Goal: Download file/media

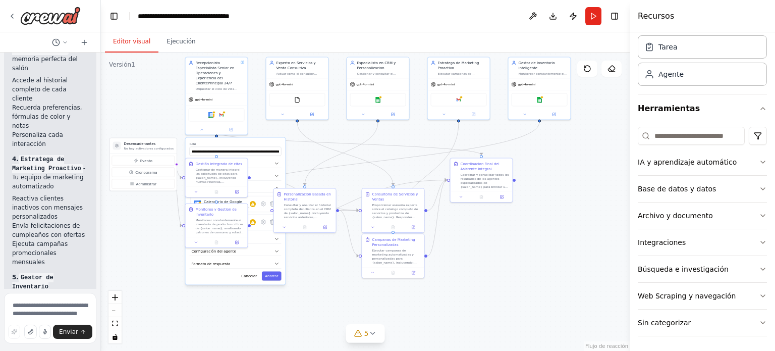
click at [167, 80] on div ".deletable-edge-delete-btn { width: 20px; height: 20px; border: 0px solid #ffff…" at bounding box center [365, 201] width 529 height 298
click at [117, 323] on icon "vista de ajuste" at bounding box center [115, 323] width 6 height 6
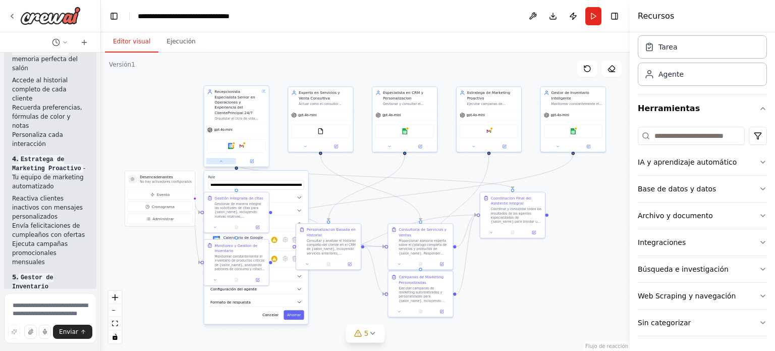
click at [221, 158] on button at bounding box center [221, 161] width 30 height 7
click at [550, 11] on button "Descargar" at bounding box center [553, 16] width 16 height 18
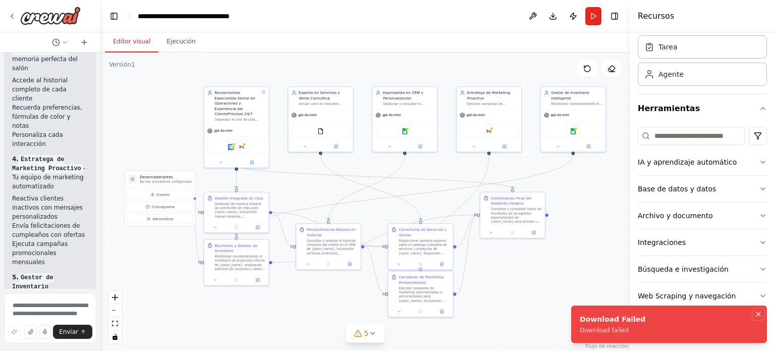
click at [763, 318] on button "Notificaciones (F8)" at bounding box center [758, 314] width 12 height 12
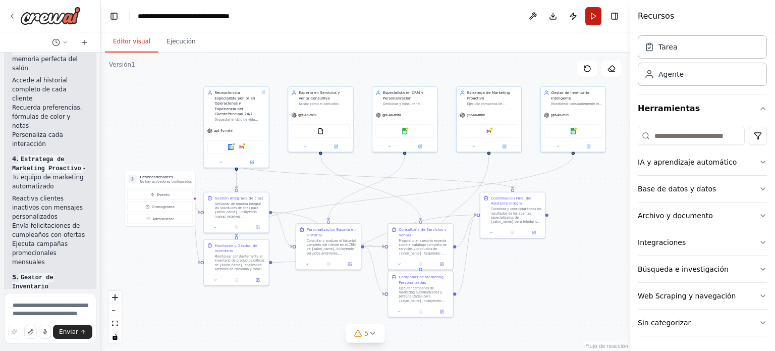
click at [589, 18] on button "Correr" at bounding box center [593, 16] width 16 height 18
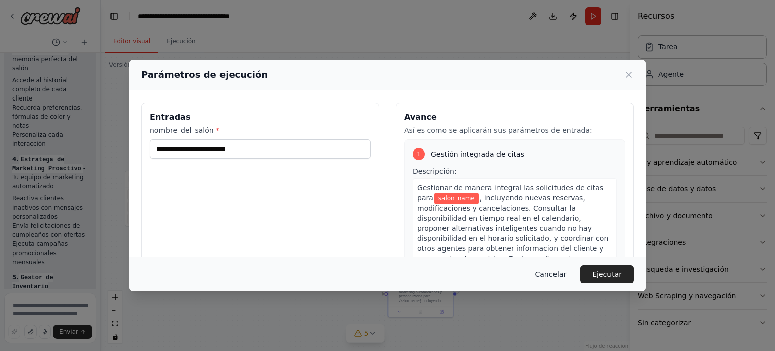
click at [557, 271] on font "Cancelar" at bounding box center [550, 274] width 31 height 8
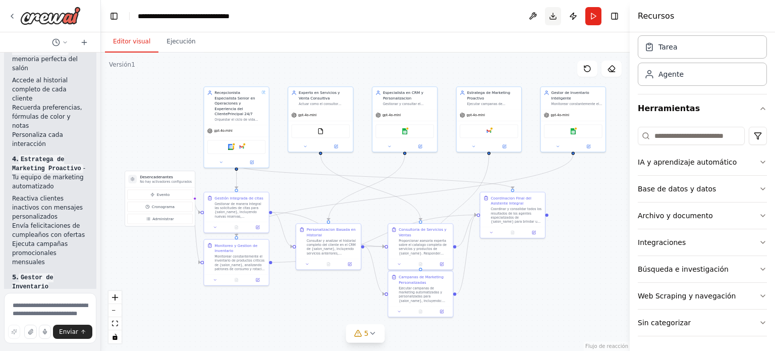
click at [549, 16] on button "Descargar" at bounding box center [553, 16] width 16 height 18
